Goal: Navigation & Orientation: Find specific page/section

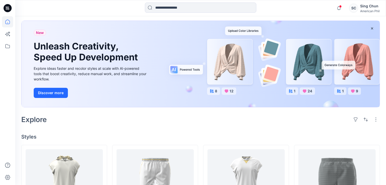
scroll to position [20, 0]
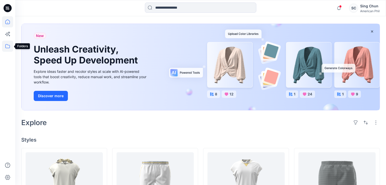
click at [7, 45] on icon at bounding box center [7, 46] width 5 height 4
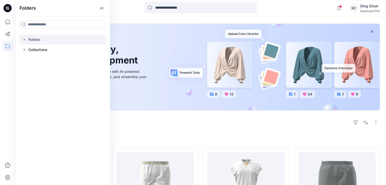
click at [32, 42] on div at bounding box center [62, 39] width 87 height 10
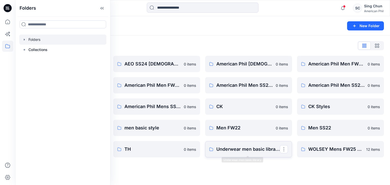
click at [215, 149] on link "Underwear men basic library" at bounding box center [248, 149] width 87 height 16
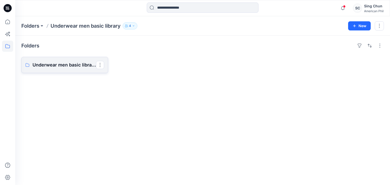
click at [80, 68] on p "Underwear men basic library Board" at bounding box center [63, 64] width 63 height 7
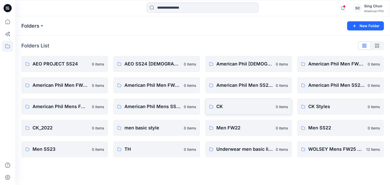
click at [236, 107] on p "CK" at bounding box center [244, 106] width 56 height 7
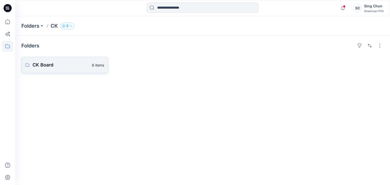
click at [49, 64] on p "CK Board" at bounding box center [60, 64] width 56 height 7
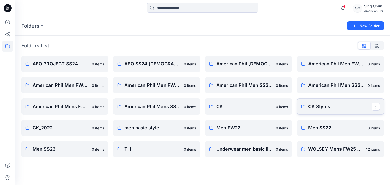
click at [327, 105] on p "CK Styles" at bounding box center [339, 106] width 63 height 7
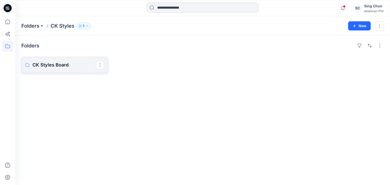
click at [56, 68] on p "CK Styles Board" at bounding box center [63, 64] width 63 height 7
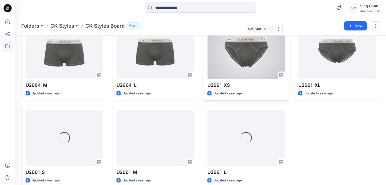
scroll to position [251, 0]
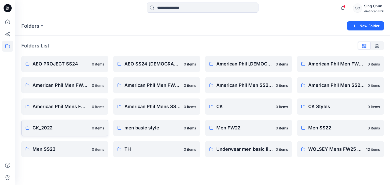
click at [61, 129] on p "CK_2022" at bounding box center [60, 127] width 56 height 7
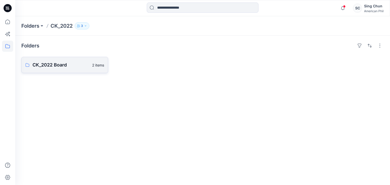
click at [67, 67] on p "CK_2022 Board" at bounding box center [60, 64] width 57 height 7
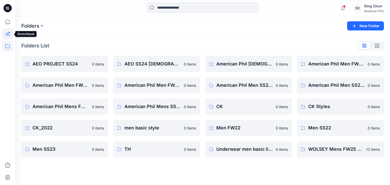
click at [6, 34] on icon at bounding box center [7, 34] width 4 height 4
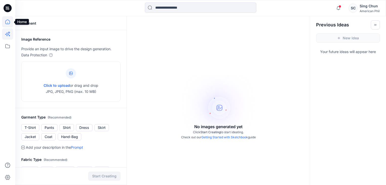
click at [7, 22] on icon at bounding box center [7, 21] width 11 height 11
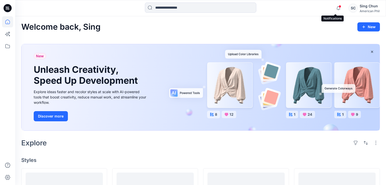
click at [339, 7] on span at bounding box center [340, 6] width 3 height 3
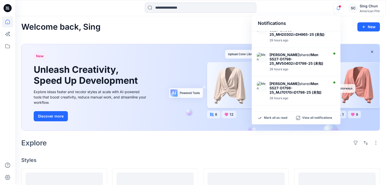
scroll to position [266, 0]
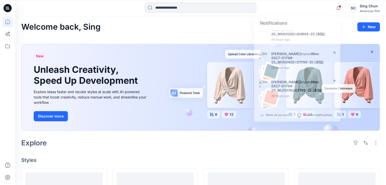
click at [208, 27] on div "Welcome back, Sing New" at bounding box center [200, 26] width 359 height 9
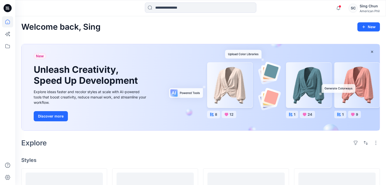
click at [351, 7] on div "SC" at bounding box center [353, 8] width 9 height 9
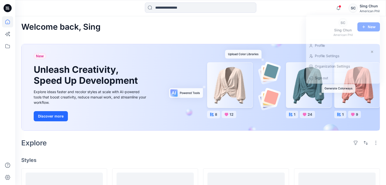
click at [263, 29] on div "Welcome back, Sing New" at bounding box center [200, 26] width 359 height 9
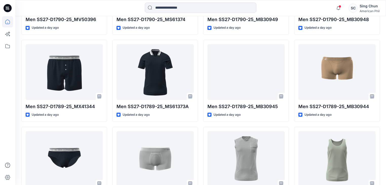
scroll to position [1075, 0]
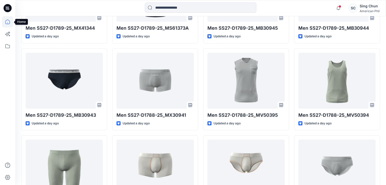
click at [5, 21] on icon at bounding box center [7, 21] width 11 height 11
click at [6, 8] on icon at bounding box center [8, 8] width 8 height 8
click at [7, 7] on icon at bounding box center [8, 8] width 8 height 8
click at [6, 45] on icon at bounding box center [7, 46] width 11 height 11
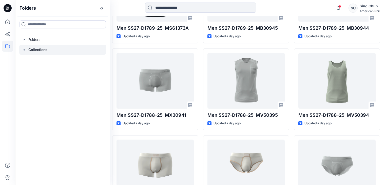
click at [40, 52] on p "Collections" at bounding box center [37, 50] width 19 height 6
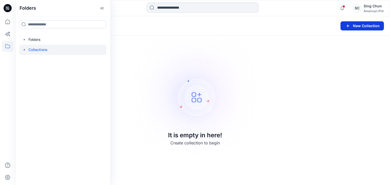
click at [344, 26] on icon "button" at bounding box center [347, 26] width 6 height 6
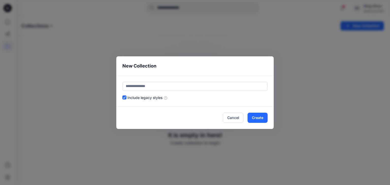
click at [286, 50] on div "New Collection Include legacy styles Cancel Create" at bounding box center [195, 92] width 390 height 185
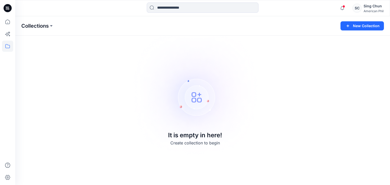
click at [38, 27] on p "Collections" at bounding box center [34, 25] width 27 height 7
click at [47, 25] on p "Collections" at bounding box center [34, 25] width 27 height 7
click at [7, 21] on icon at bounding box center [7, 21] width 11 height 11
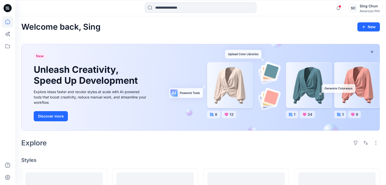
scroll to position [122, 0]
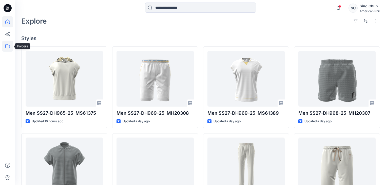
click at [6, 46] on icon at bounding box center [7, 46] width 11 height 11
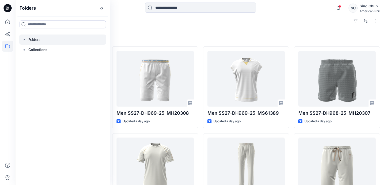
click at [38, 42] on div at bounding box center [62, 39] width 87 height 10
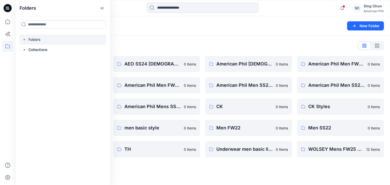
click at [38, 40] on div at bounding box center [62, 39] width 87 height 10
click at [40, 43] on div at bounding box center [62, 39] width 87 height 10
click at [33, 52] on p "Collections" at bounding box center [37, 50] width 19 height 6
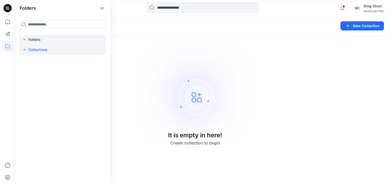
click at [25, 40] on icon "button" at bounding box center [24, 40] width 1 height 2
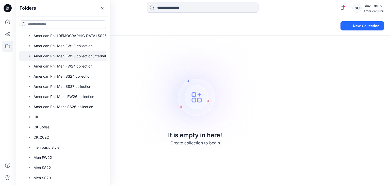
scroll to position [98, 0]
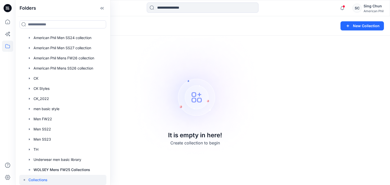
click at [6, 105] on div at bounding box center [7, 100] width 11 height 169
